Goal: Transaction & Acquisition: Subscribe to service/newsletter

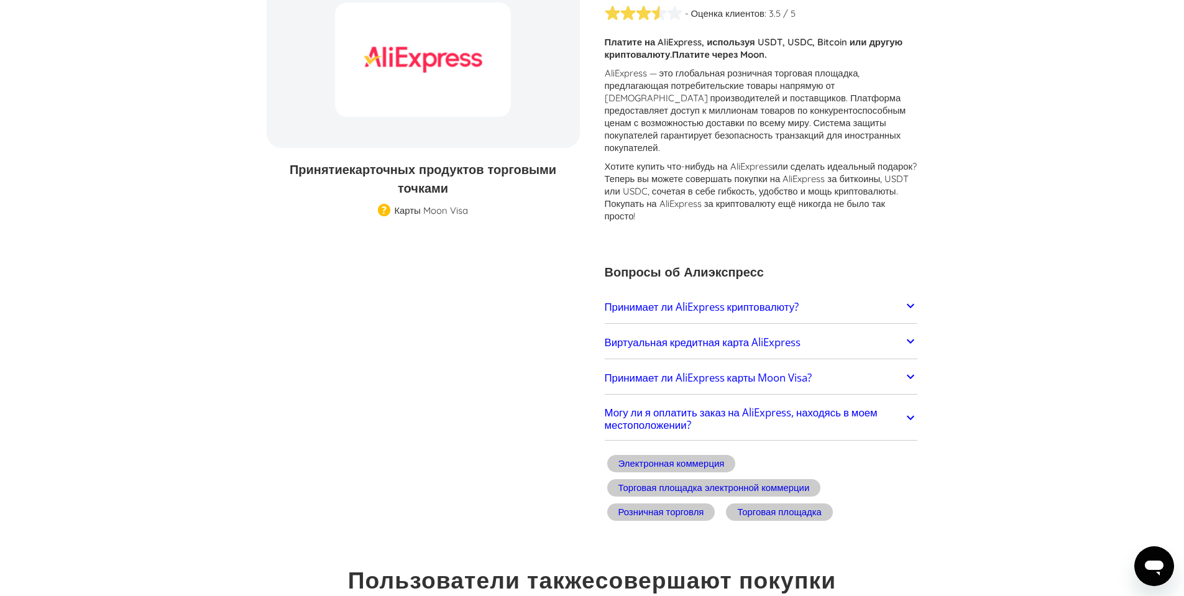
scroll to position [187, 0]
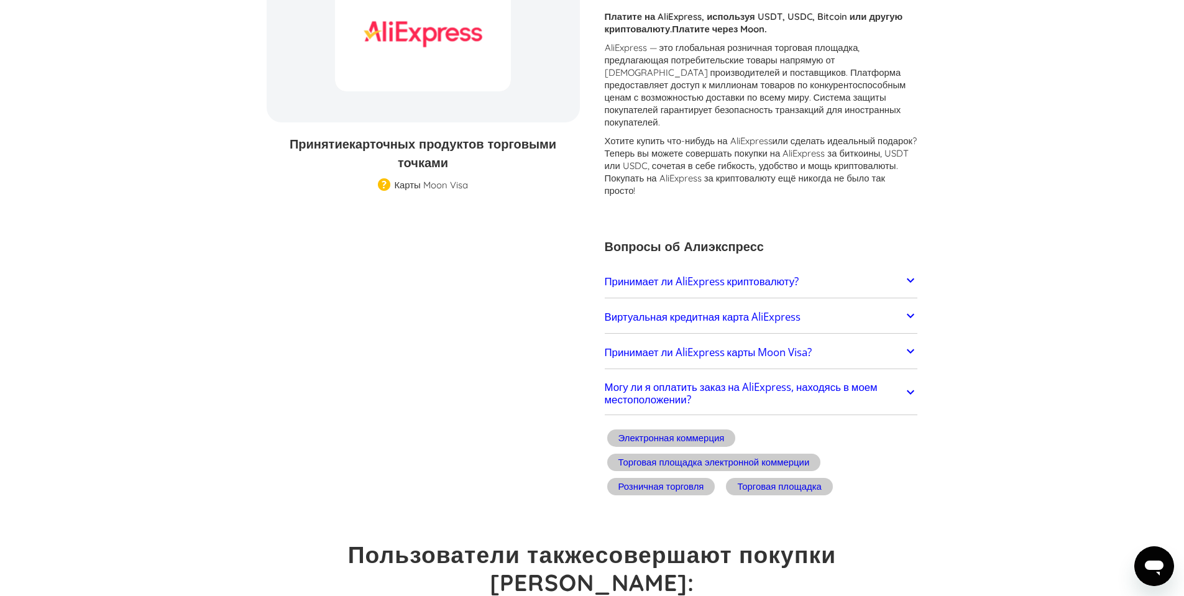
click at [913, 273] on icon at bounding box center [910, 280] width 15 height 15
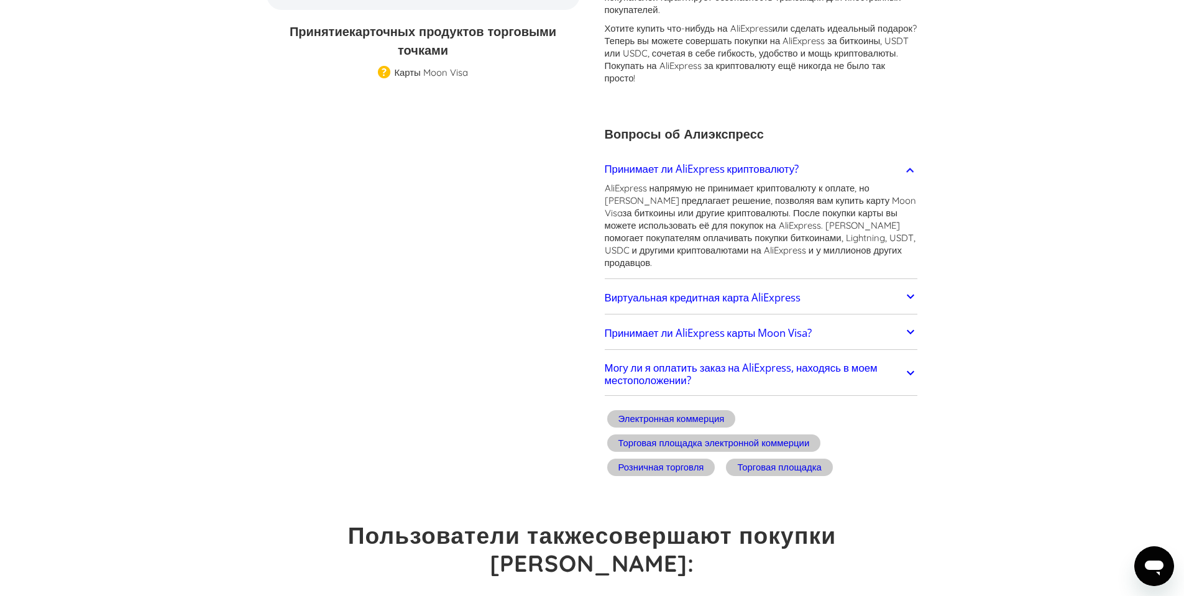
scroll to position [311, 0]
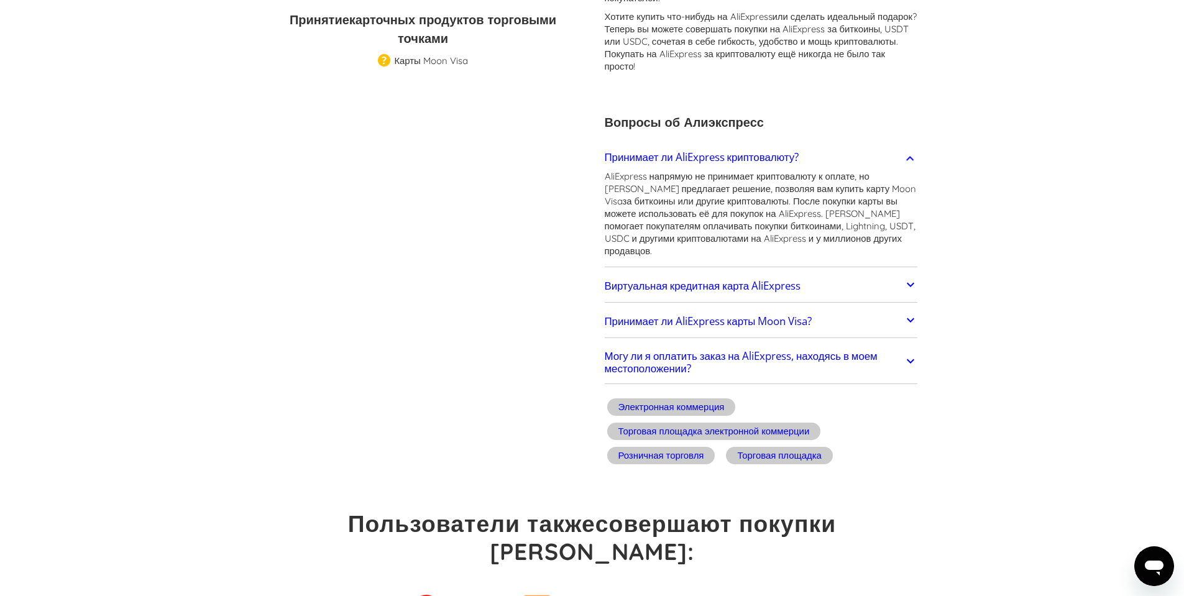
click at [910, 277] on icon at bounding box center [910, 284] width 15 height 15
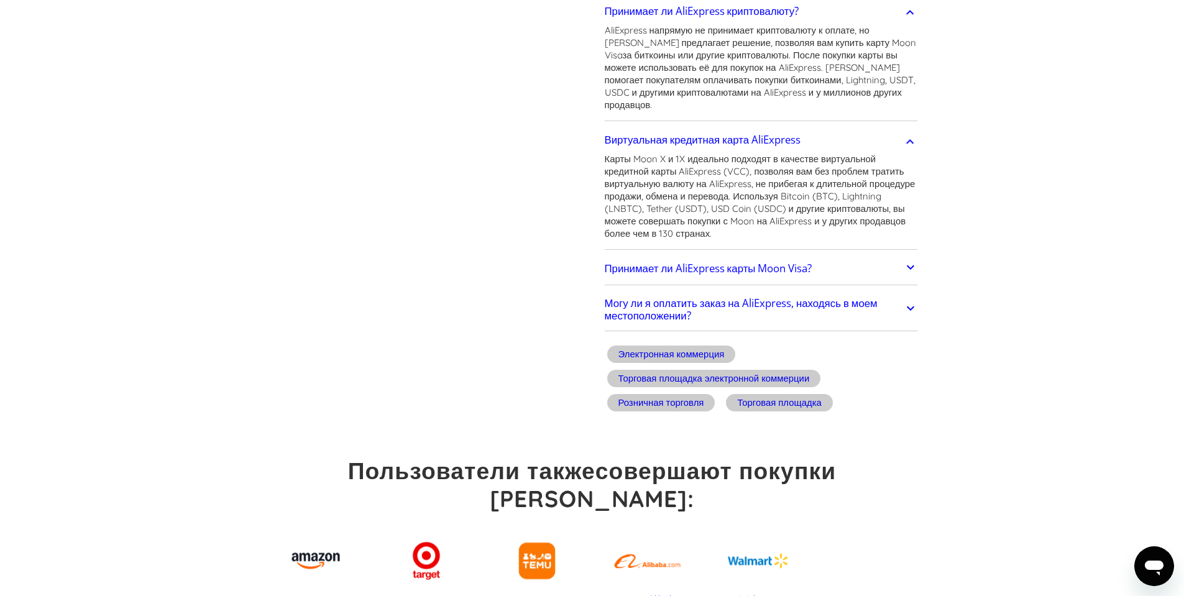
scroll to position [497, 0]
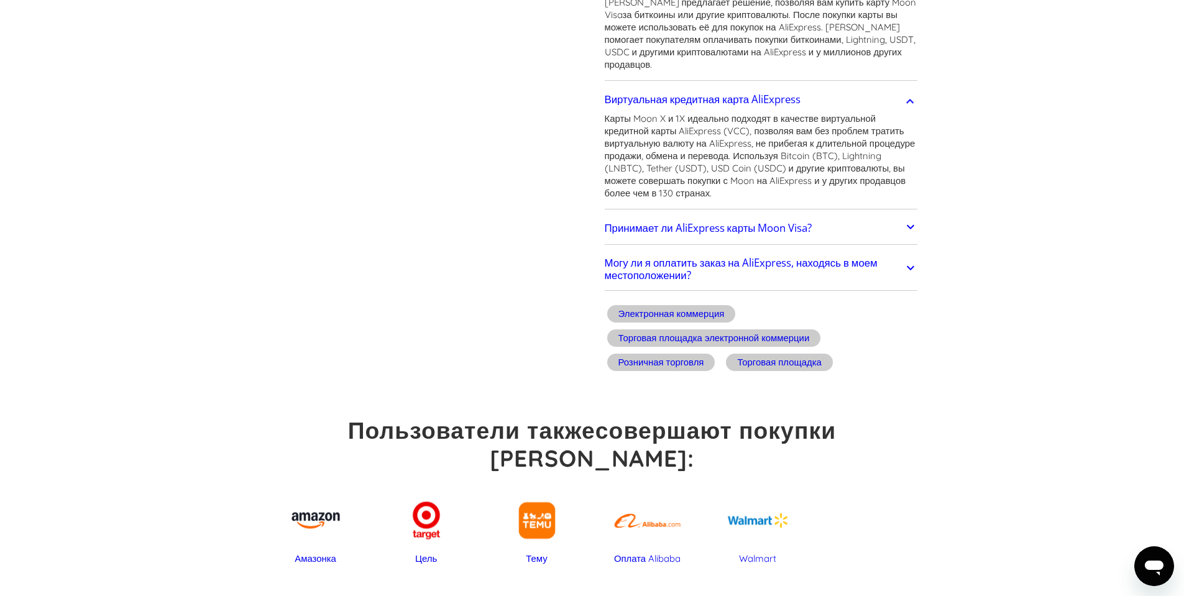
click at [915, 219] on icon at bounding box center [910, 226] width 15 height 15
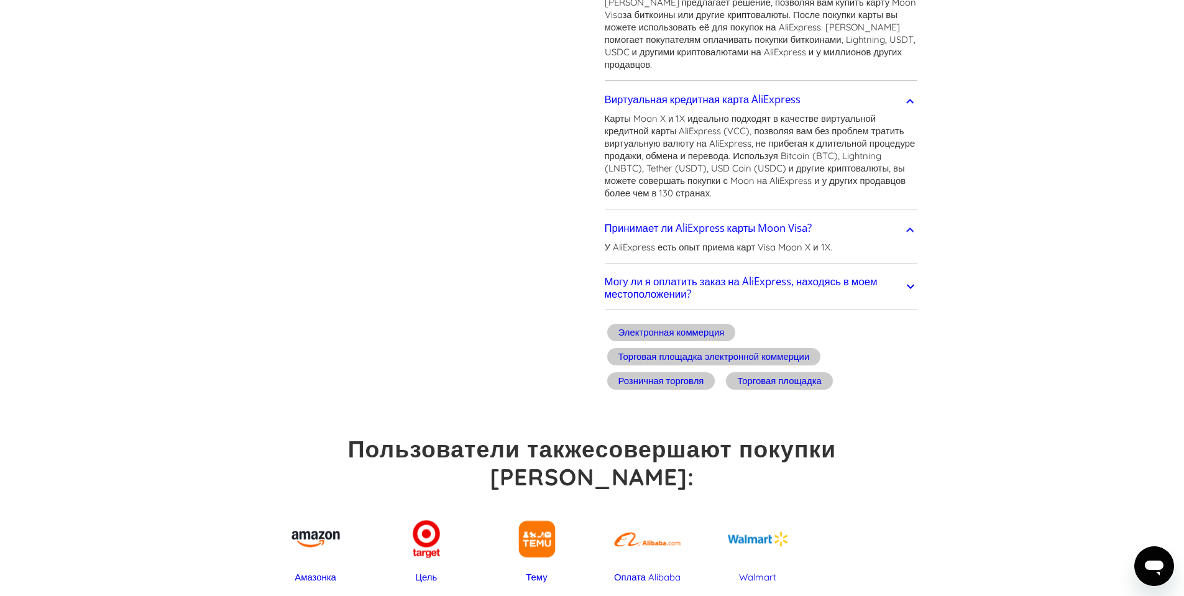
click at [911, 279] on icon at bounding box center [910, 286] width 15 height 15
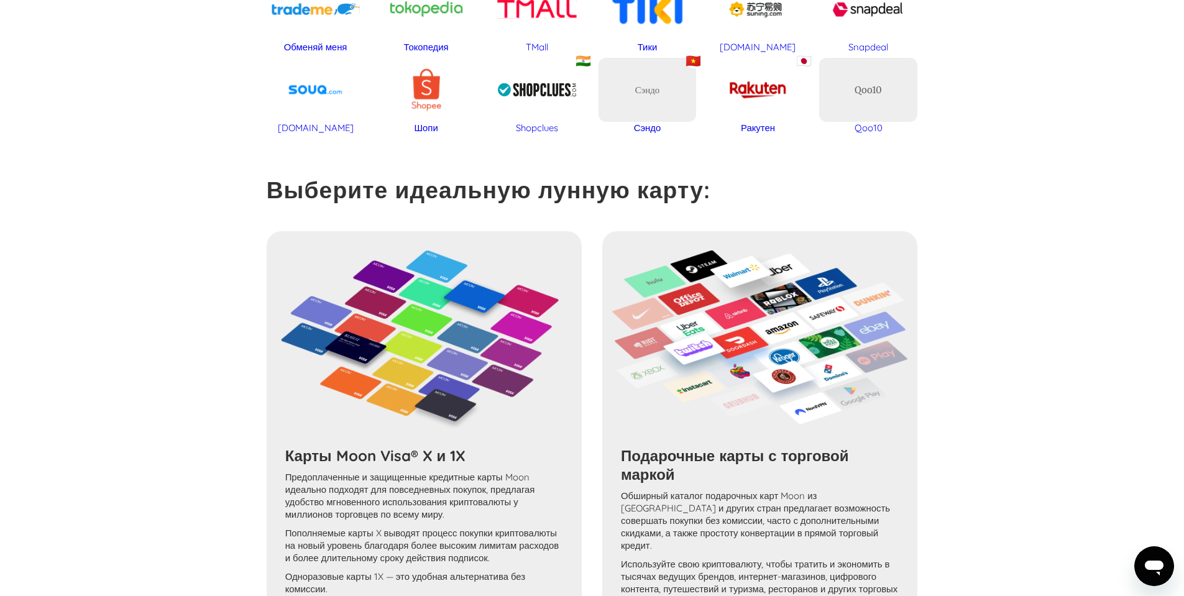
scroll to position [1306, 0]
click at [453, 302] on div "Карты Moon Visa® X и 1X Предоплаченные и защищенные кредитные карты Moon идеаль…" at bounding box center [593, 432] width 652 height 402
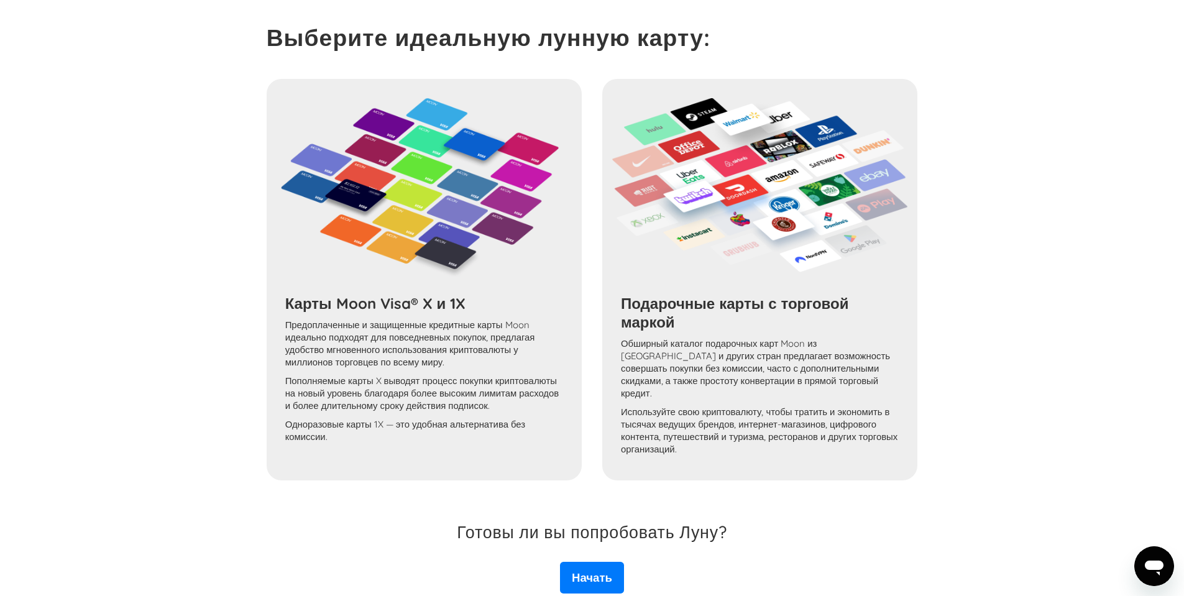
scroll to position [1492, 0]
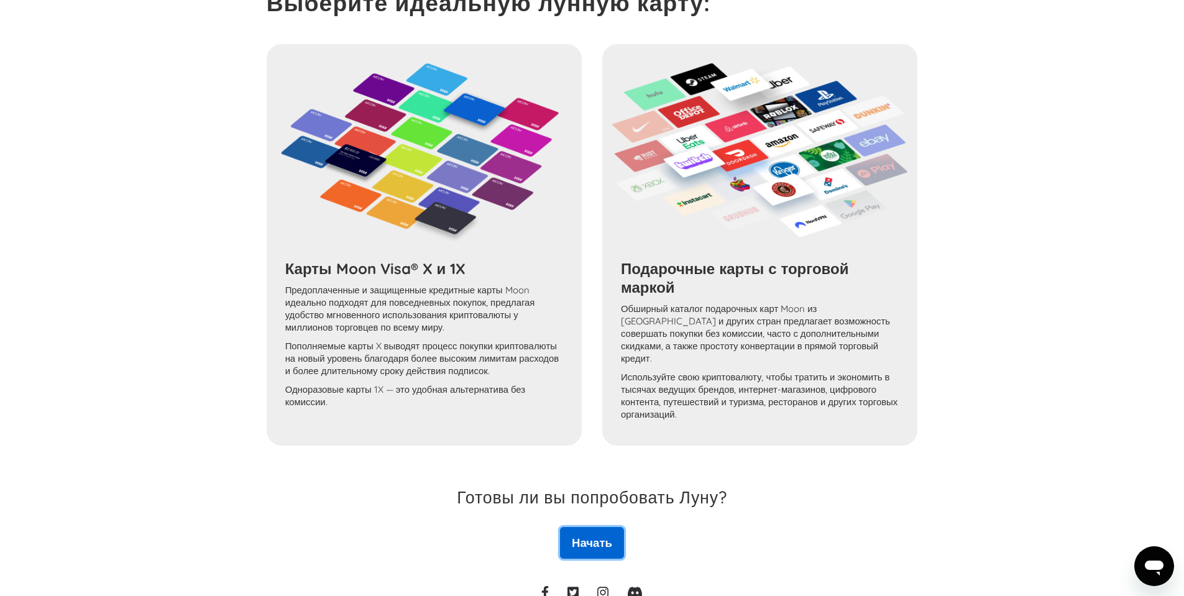
click at [587, 535] on font "Начать" at bounding box center [592, 542] width 40 height 15
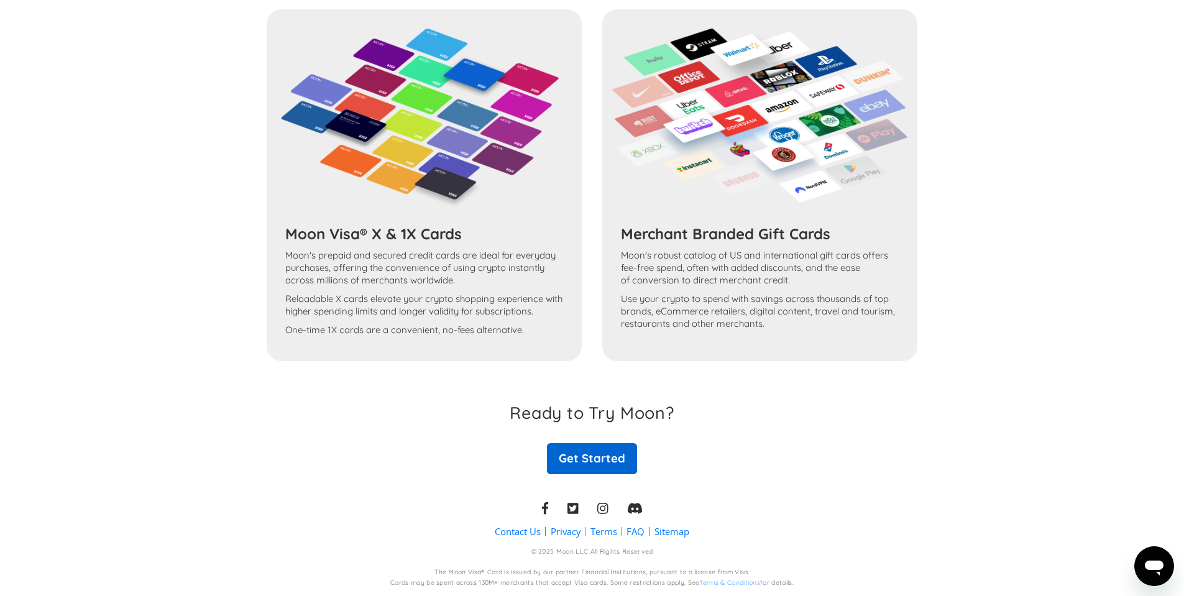
scroll to position [1399, 0]
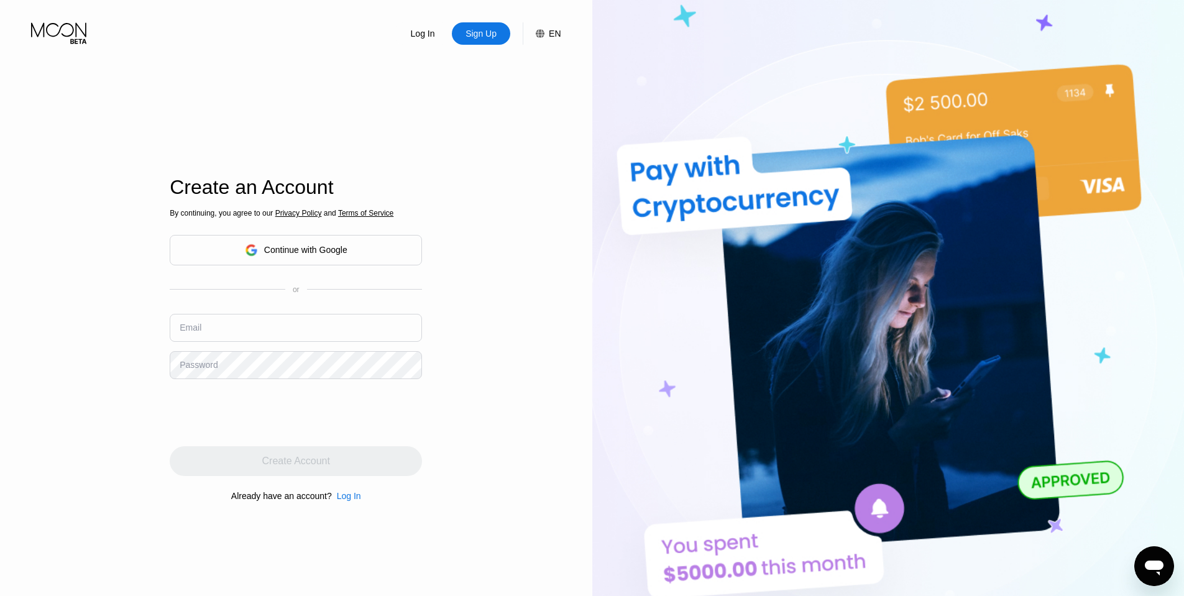
drag, startPoint x: 1108, startPoint y: 65, endPoint x: 1013, endPoint y: 223, distance: 184.3
click at [1011, 223] on img at bounding box center [888, 328] width 592 height 656
